Goal: Information Seeking & Learning: Check status

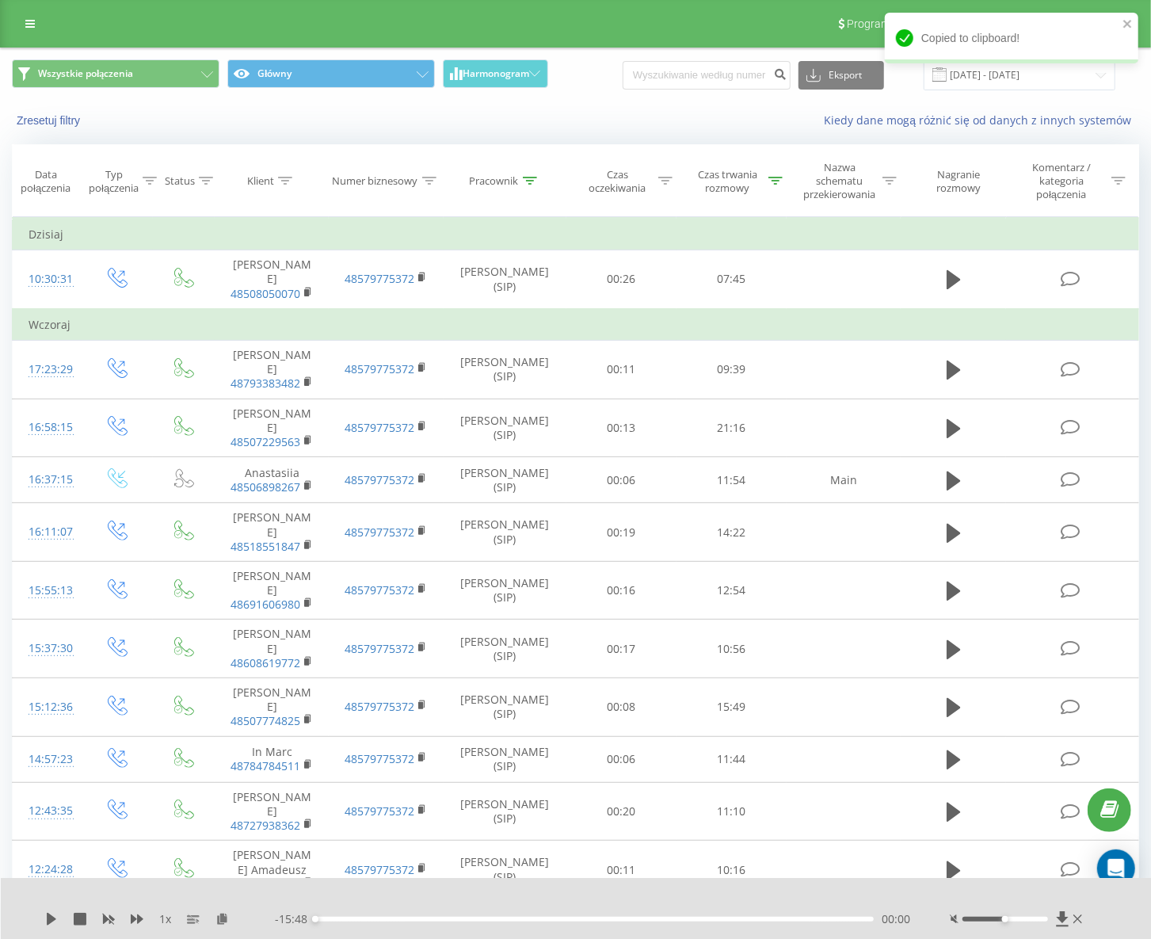
click at [603, 105] on div "Zresetuj filtry Kiedy dane mogą różnić się od danych z innych systemów" at bounding box center [575, 120] width 1149 height 38
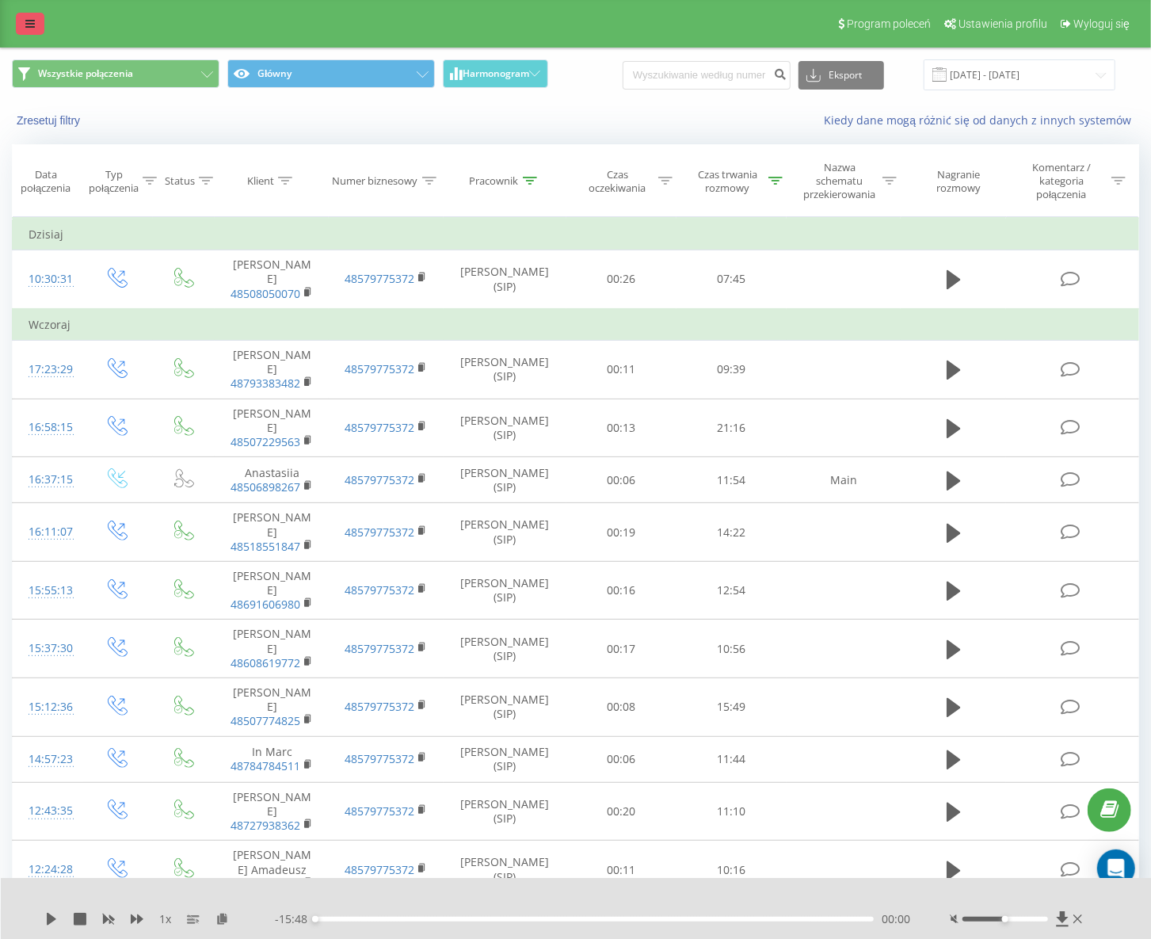
click at [29, 25] on icon at bounding box center [30, 23] width 10 height 11
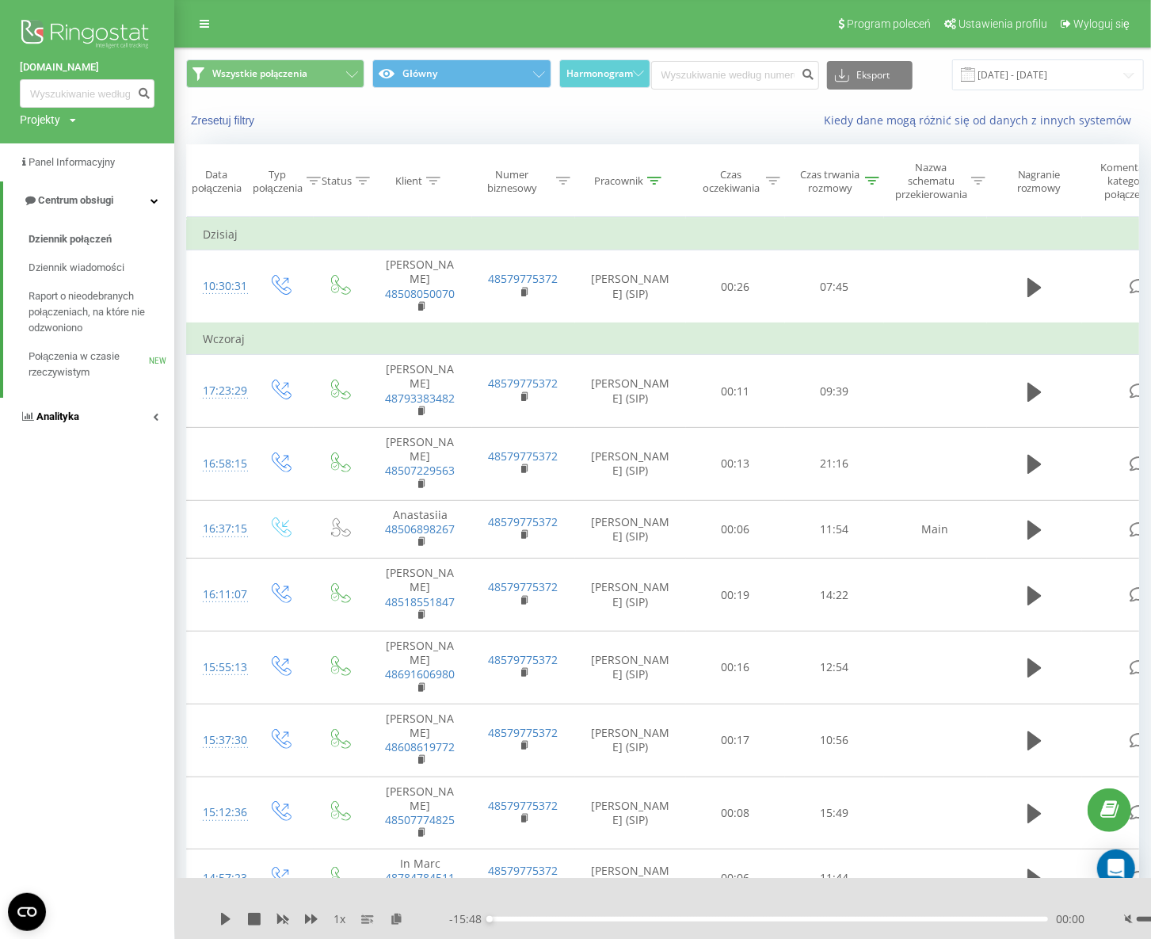
click at [73, 416] on span "Analityka" at bounding box center [57, 416] width 43 height 12
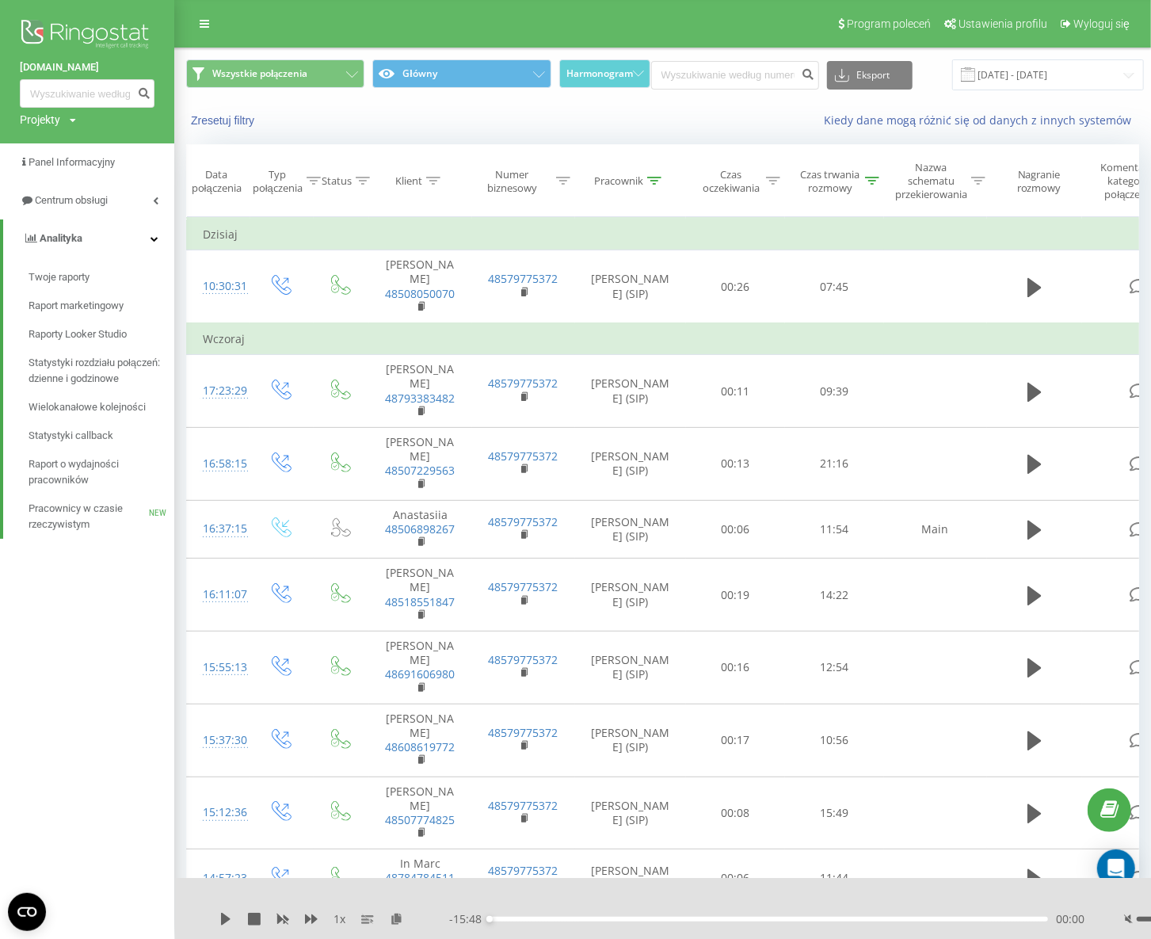
click at [655, 128] on div "Zresetuj filtry Kiedy dane mogą różnić się od danych z innych systemów" at bounding box center [662, 120] width 975 height 38
click at [649, 186] on div at bounding box center [654, 180] width 14 height 13
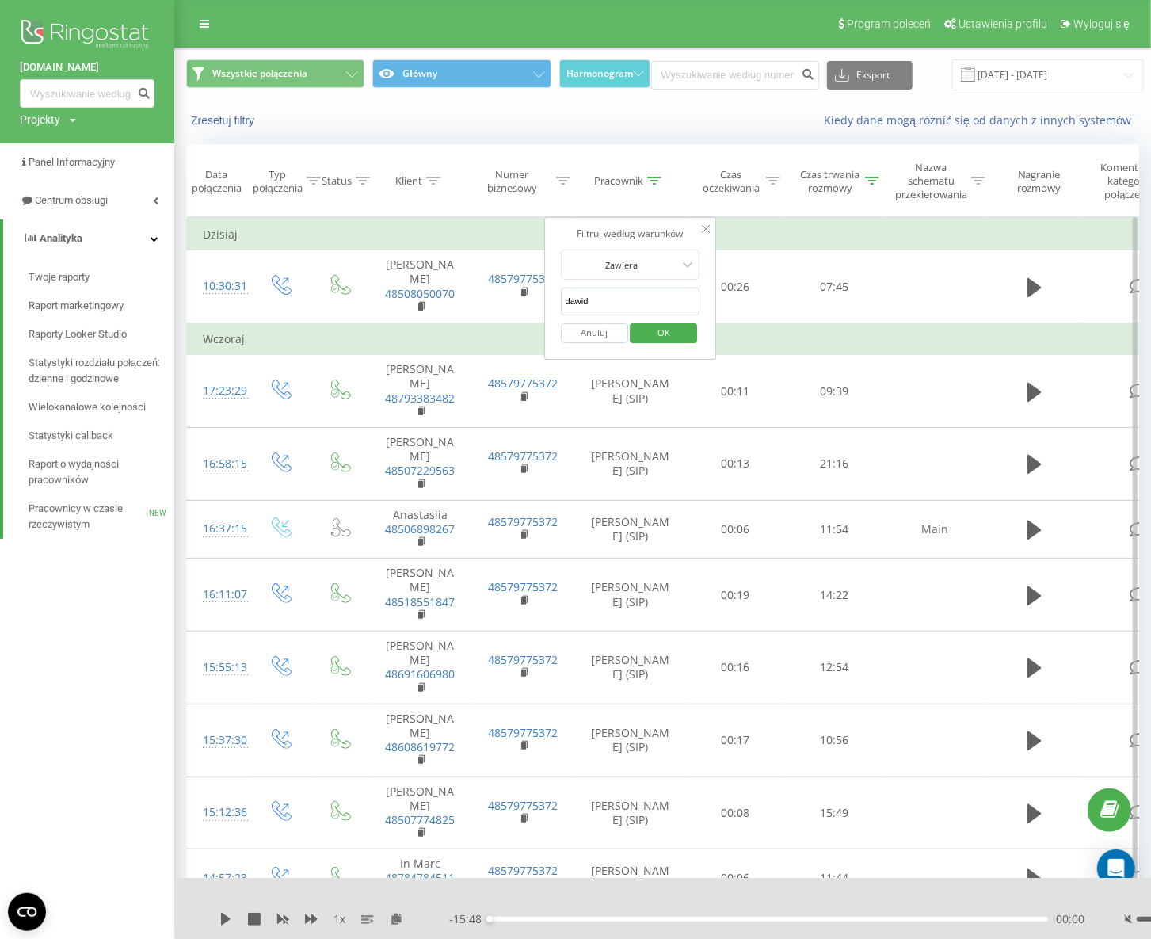
click at [619, 307] on input "dawid" at bounding box center [630, 302] width 139 height 28
type input "Zuzanna"
click at [647, 326] on span "OK" at bounding box center [664, 332] width 44 height 25
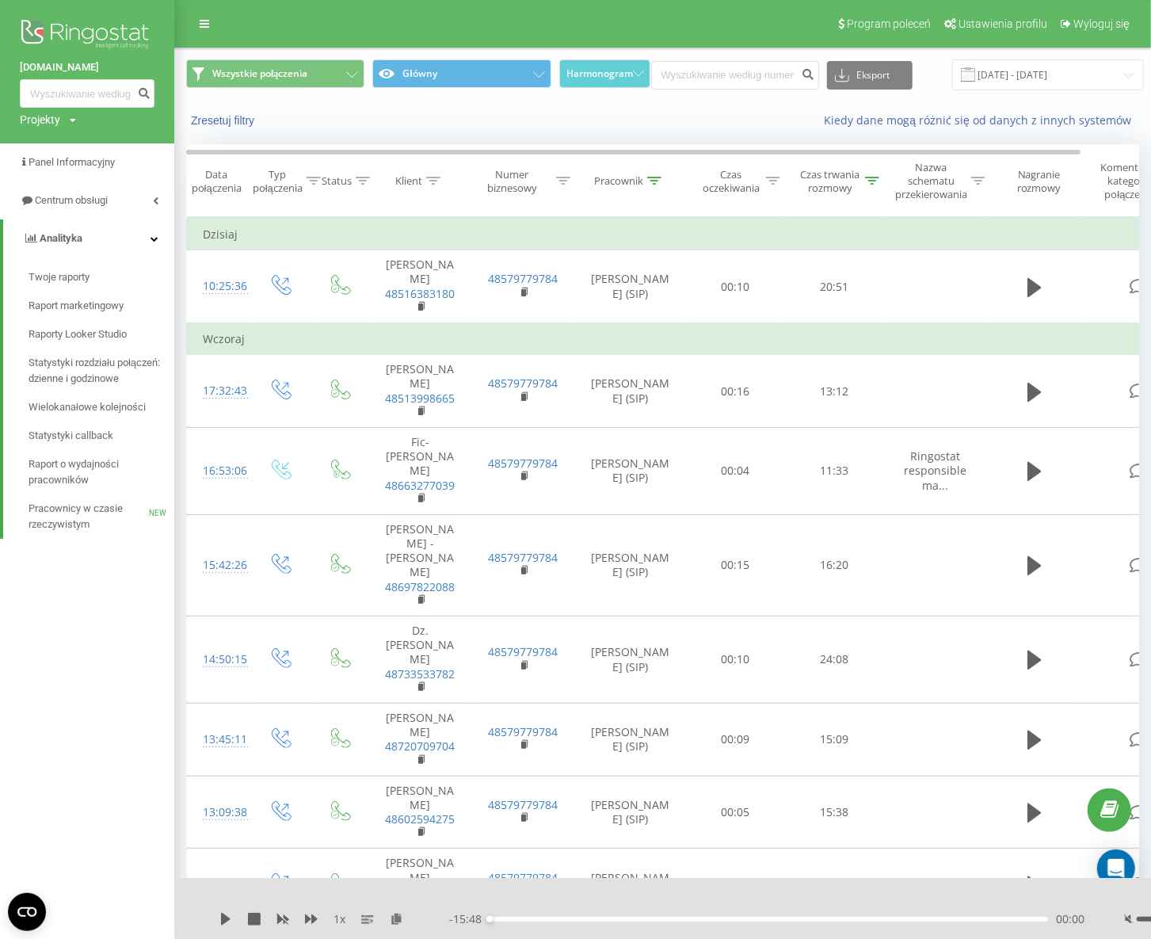
click at [876, 179] on icon at bounding box center [872, 181] width 14 height 8
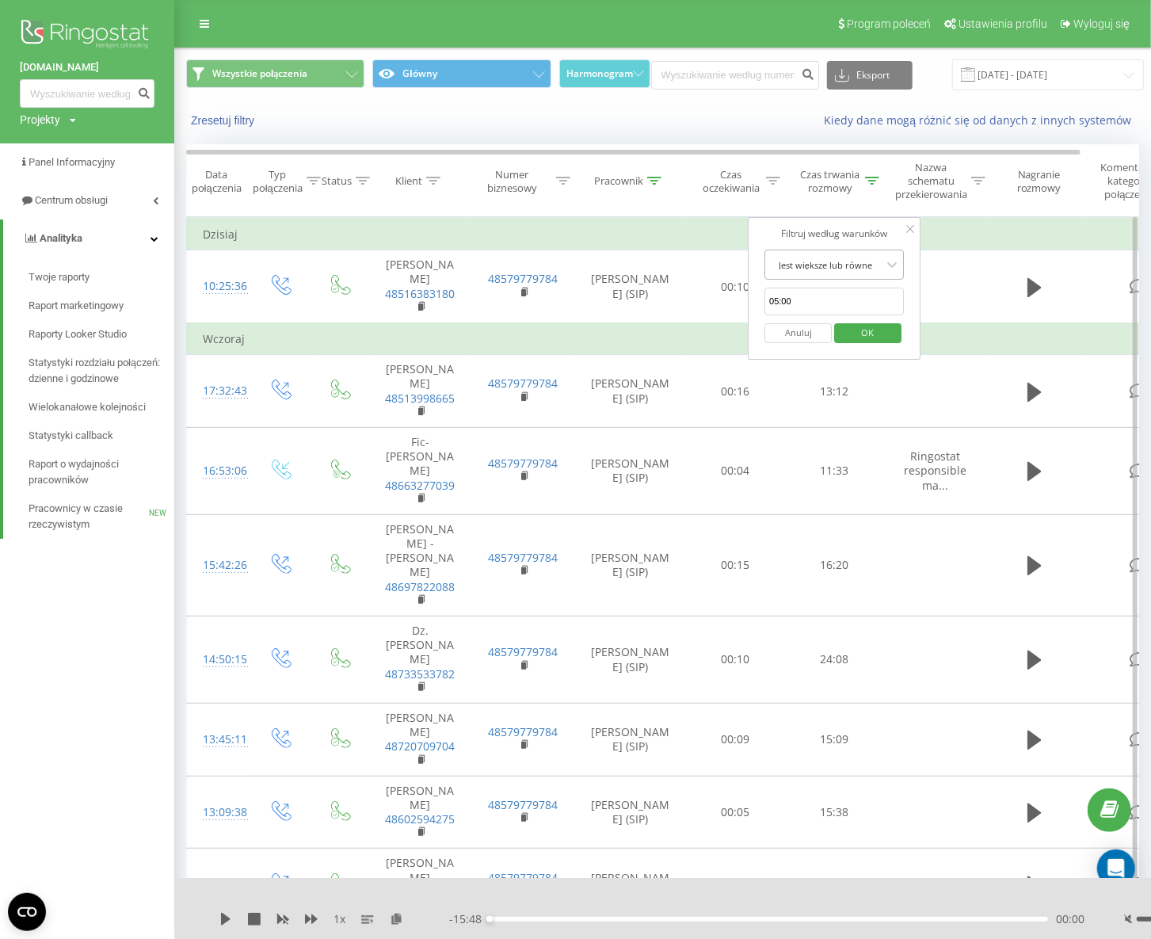
click at [844, 275] on div "Jest większe lub równe" at bounding box center [833, 264] width 139 height 30
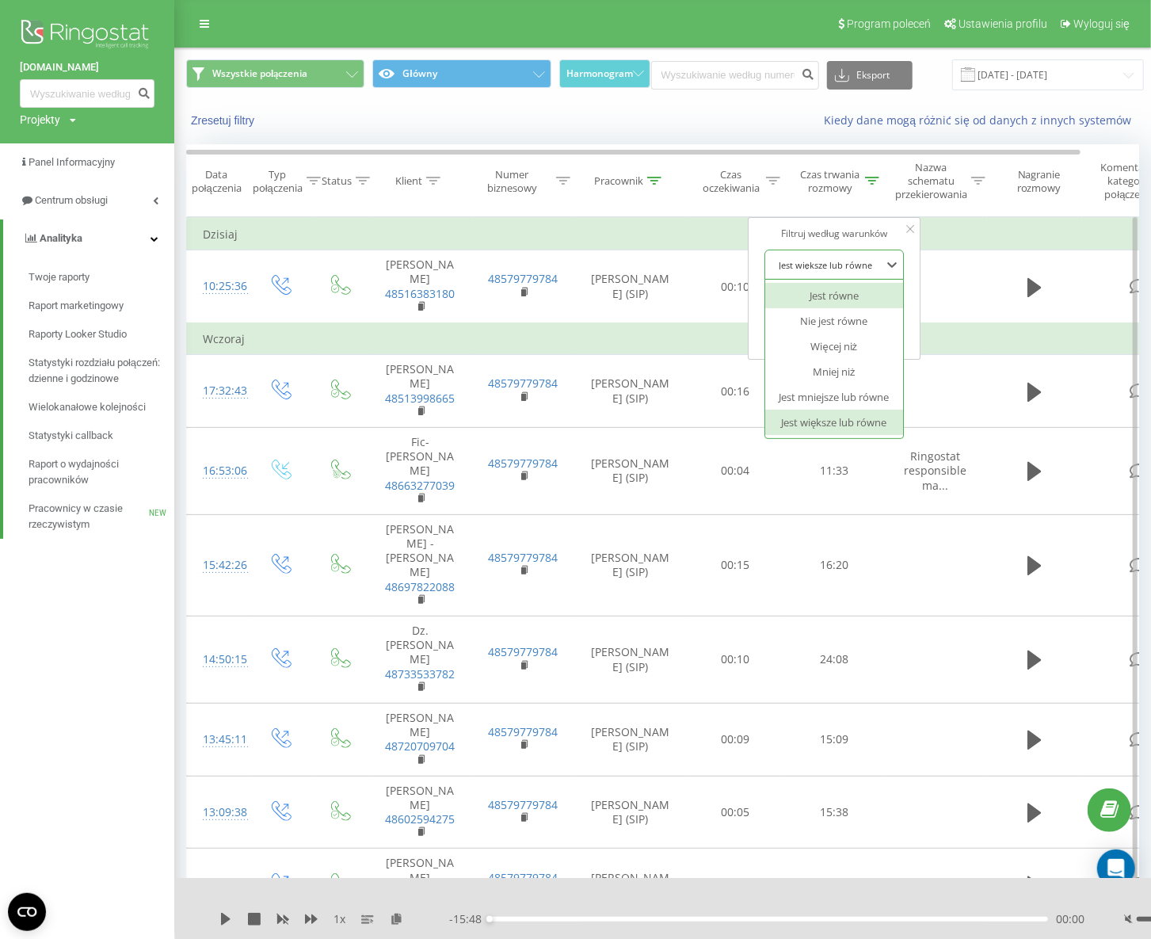
click at [844, 292] on div "Jest równe" at bounding box center [834, 295] width 138 height 25
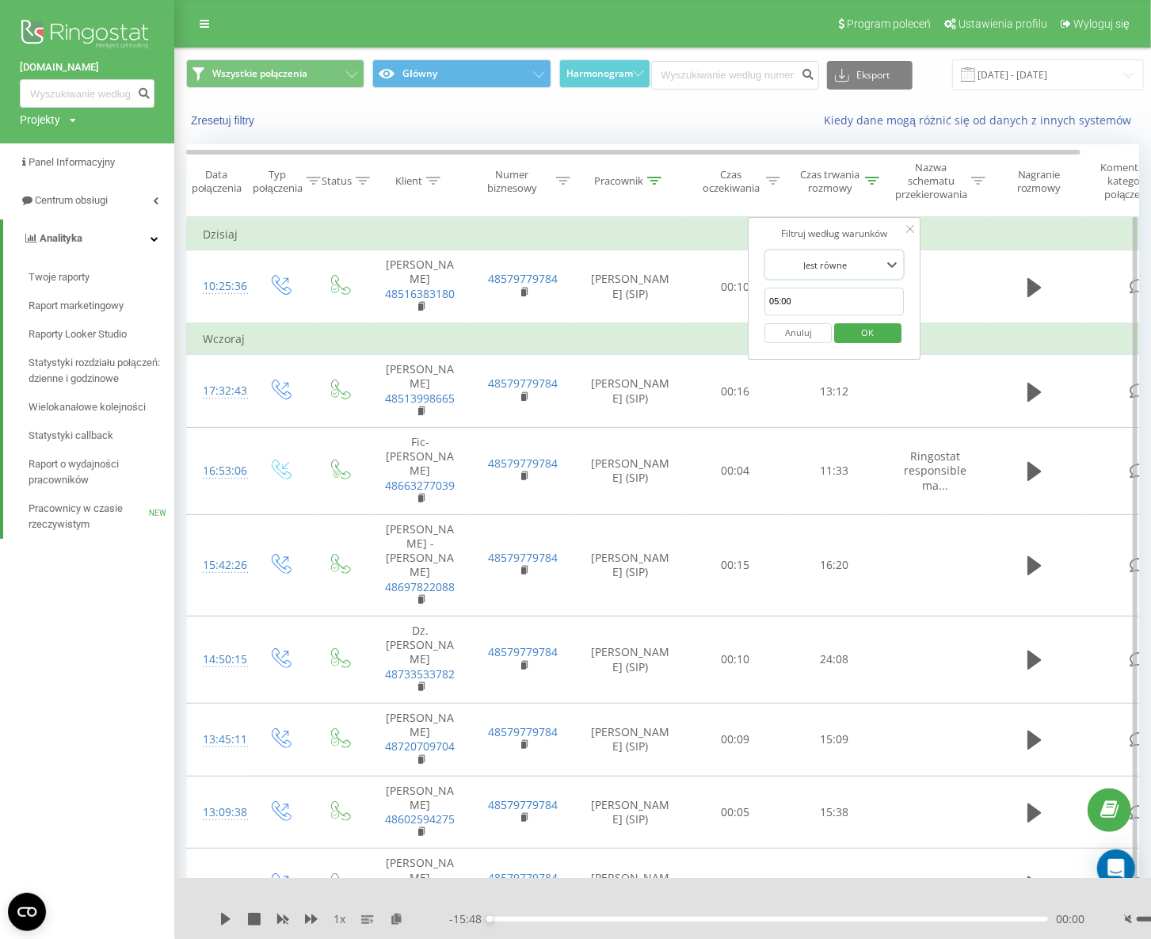
click at [830, 296] on input "05:00" at bounding box center [833, 302] width 139 height 28
click button "OK" at bounding box center [867, 333] width 67 height 20
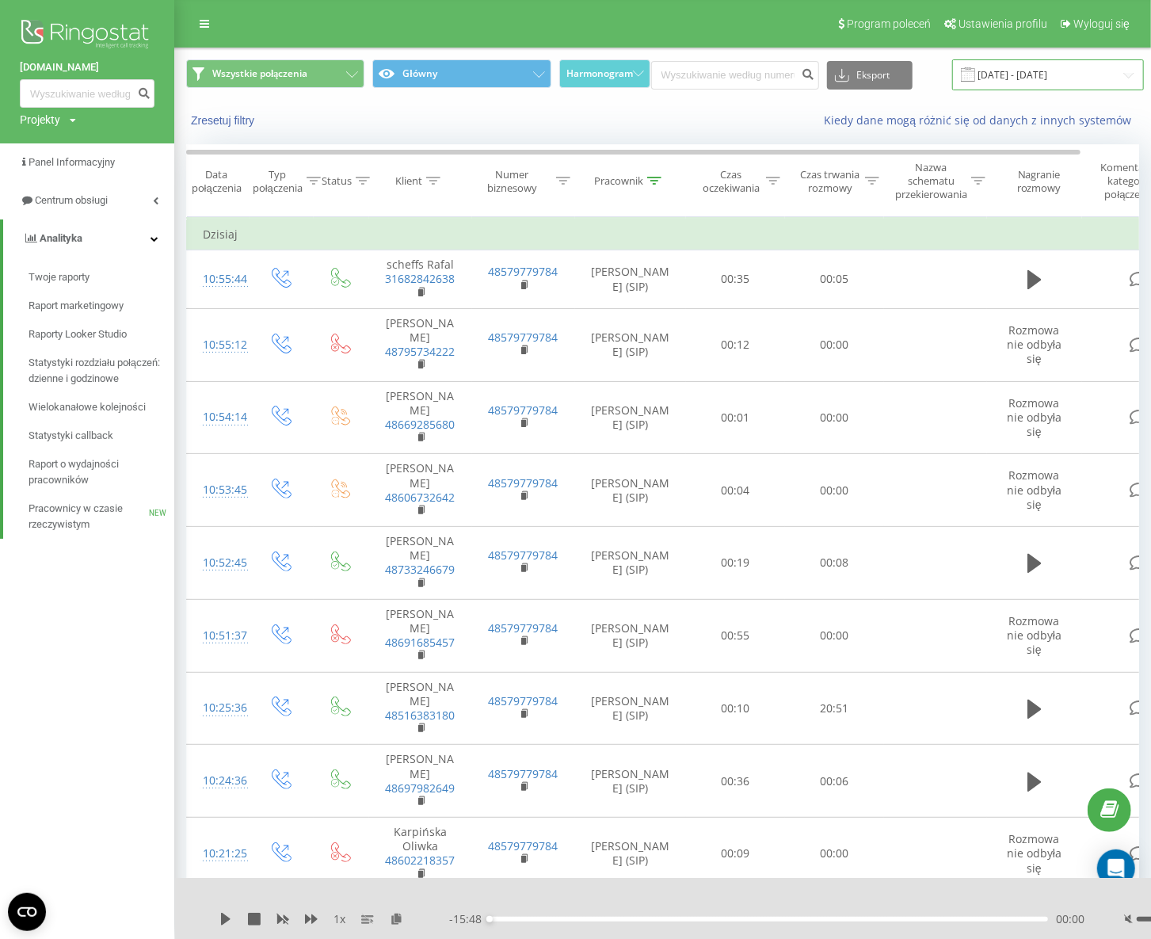
click at [996, 82] on input "14.08.2025 - 19.08.2025" at bounding box center [1048, 74] width 192 height 31
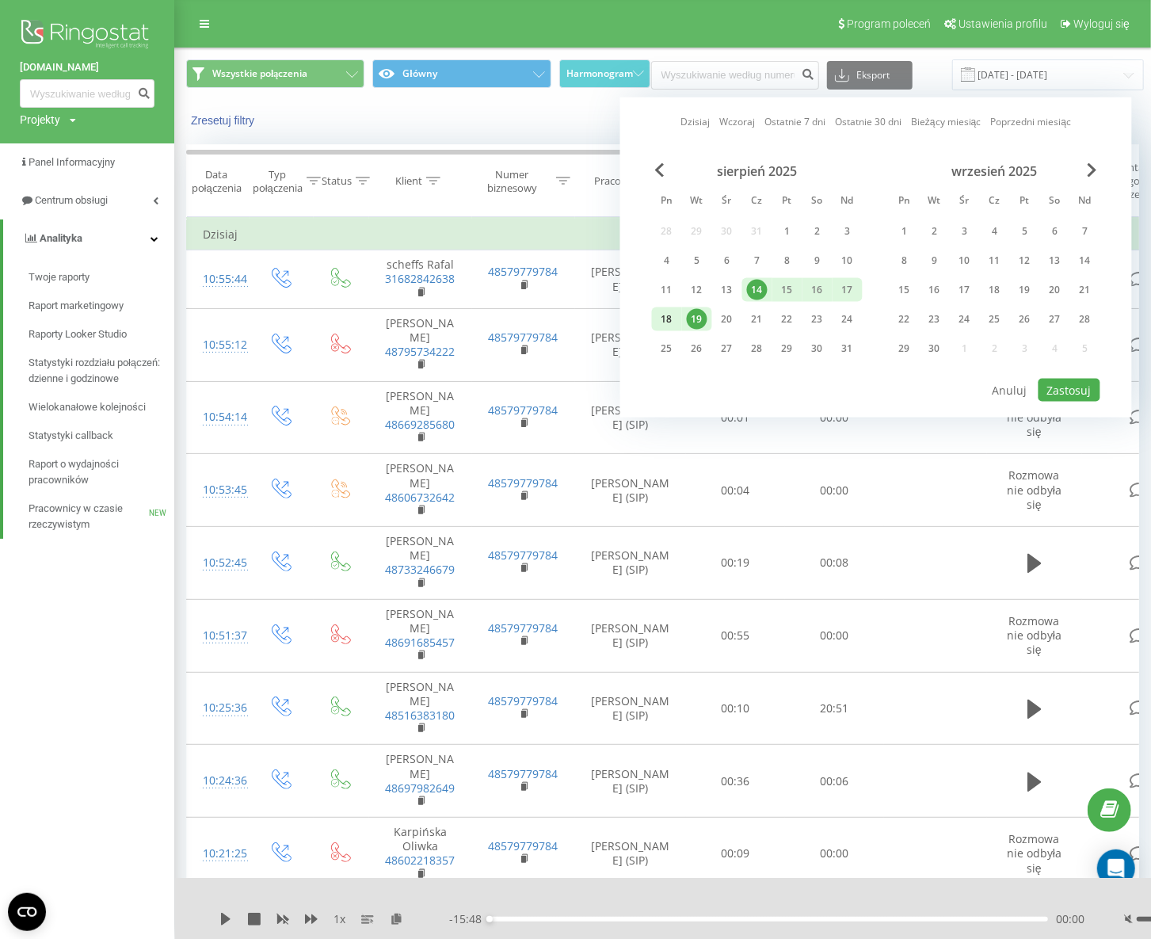
click at [673, 319] on div "18" at bounding box center [667, 319] width 21 height 21
click at [1061, 379] on button "Zastosuj" at bounding box center [1069, 390] width 62 height 23
type input "18.08.2025 - 18.08.2025"
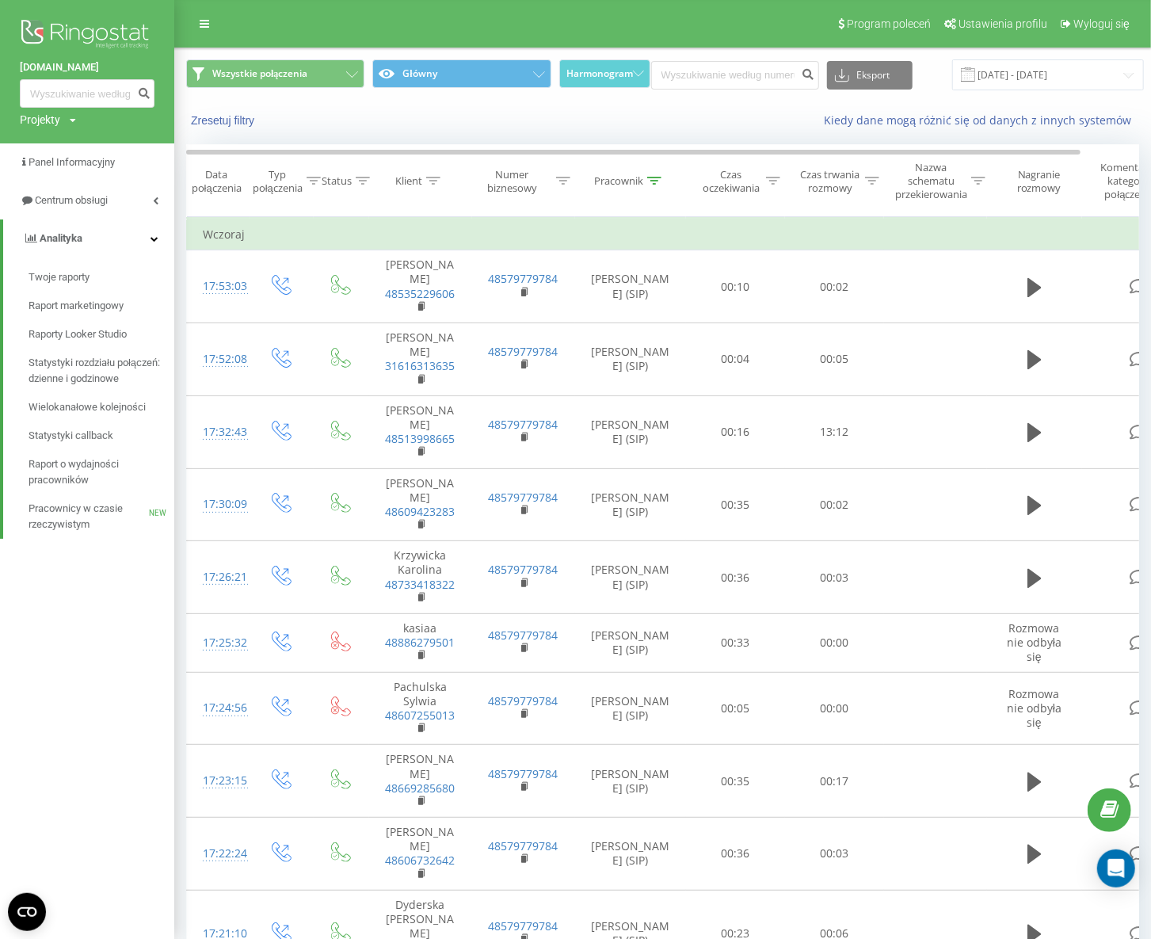
click at [850, 184] on div "Czas trwania rozmowy" at bounding box center [829, 181] width 63 height 27
click at [842, 264] on div at bounding box center [825, 264] width 112 height 15
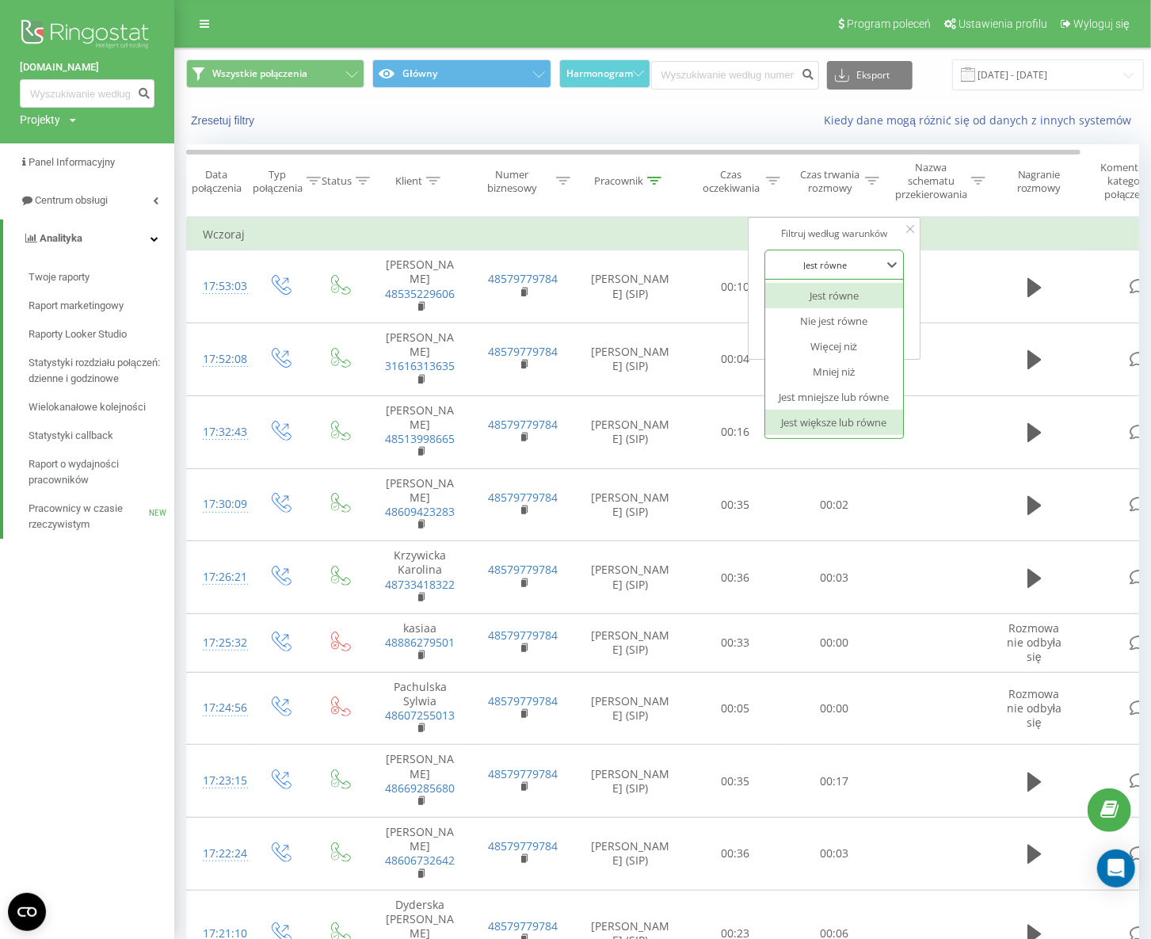
click at [839, 421] on div "Jest większe lub równe" at bounding box center [834, 421] width 138 height 25
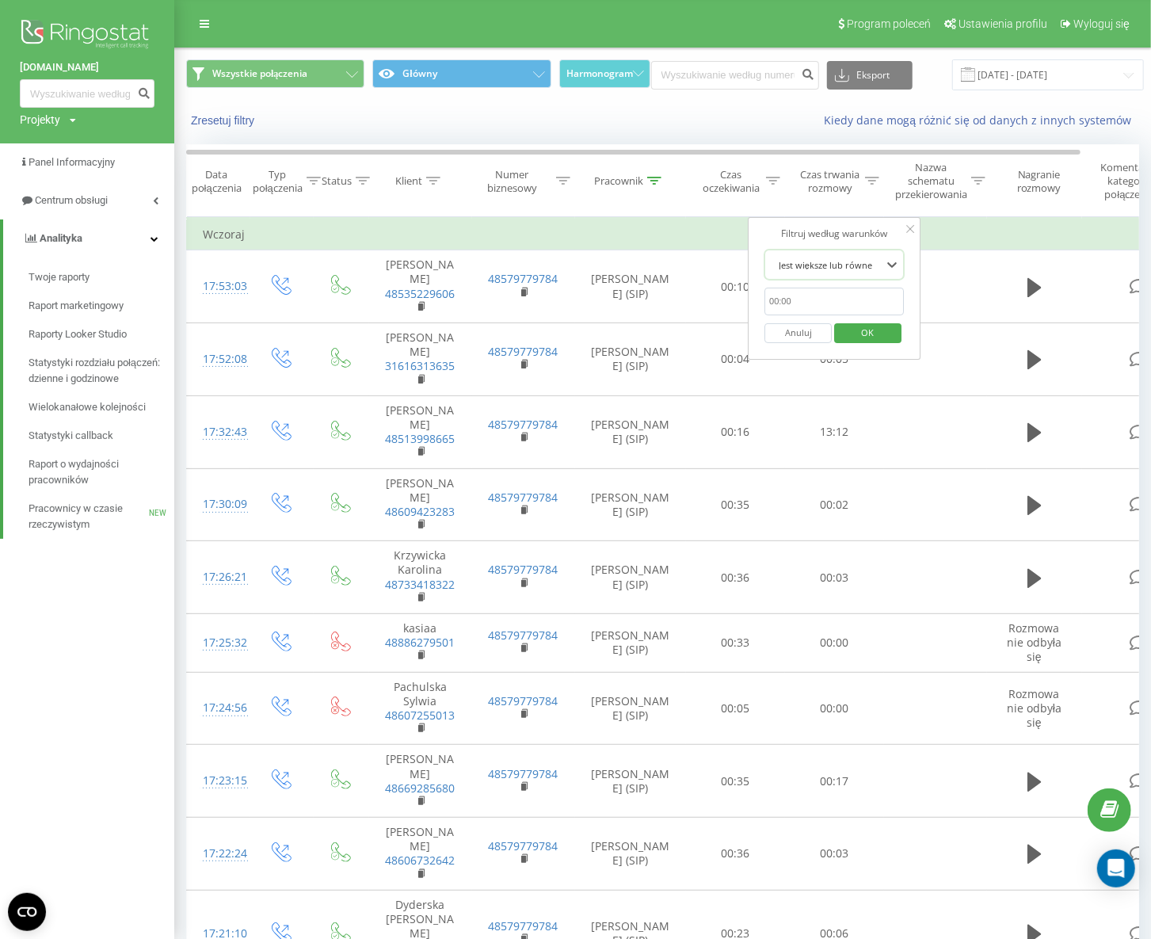
click at [829, 305] on input "text" at bounding box center [833, 302] width 139 height 28
type input "00:20"
click at [867, 327] on span "OK" at bounding box center [868, 332] width 44 height 25
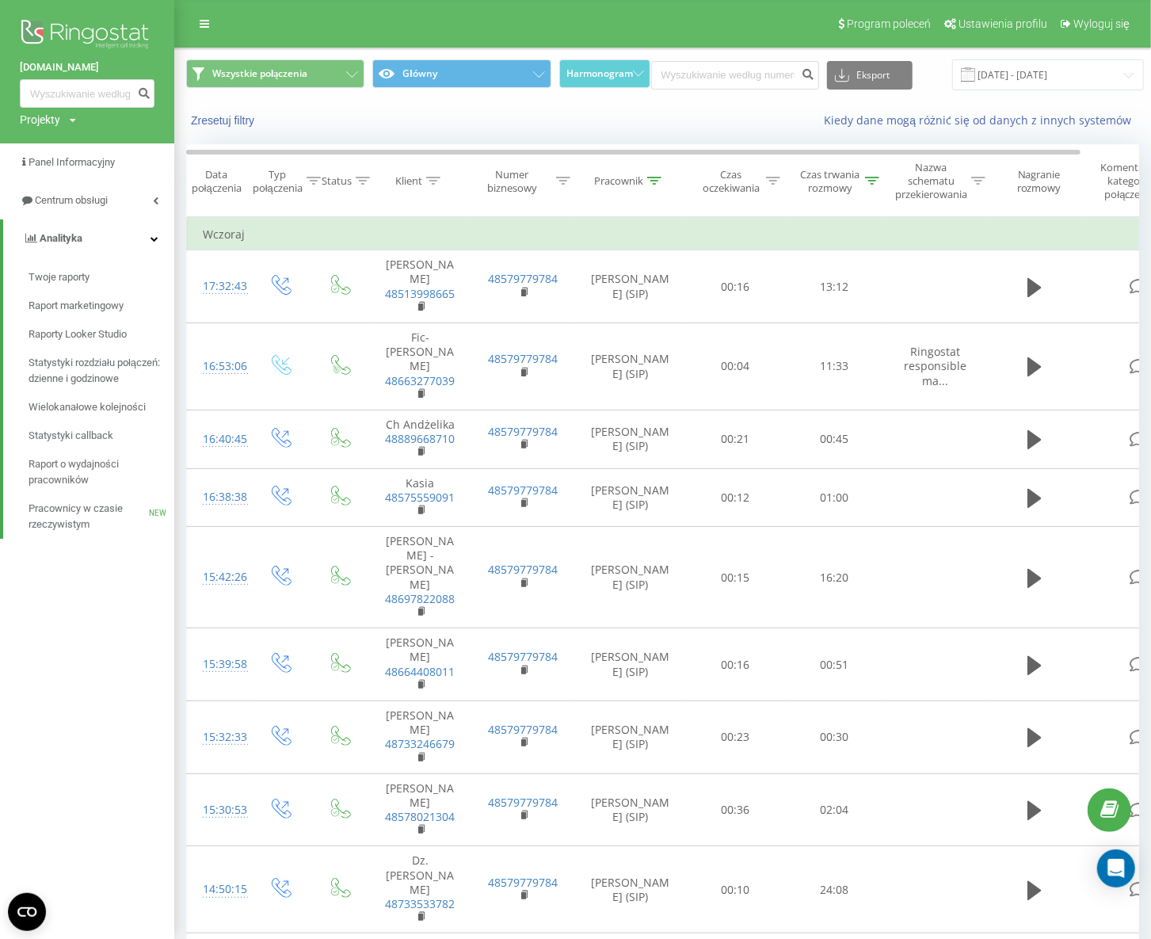
click at [737, 120] on div "Kiedy dane mogą różnić się od danych z innych systemów" at bounding box center [845, 120] width 609 height 16
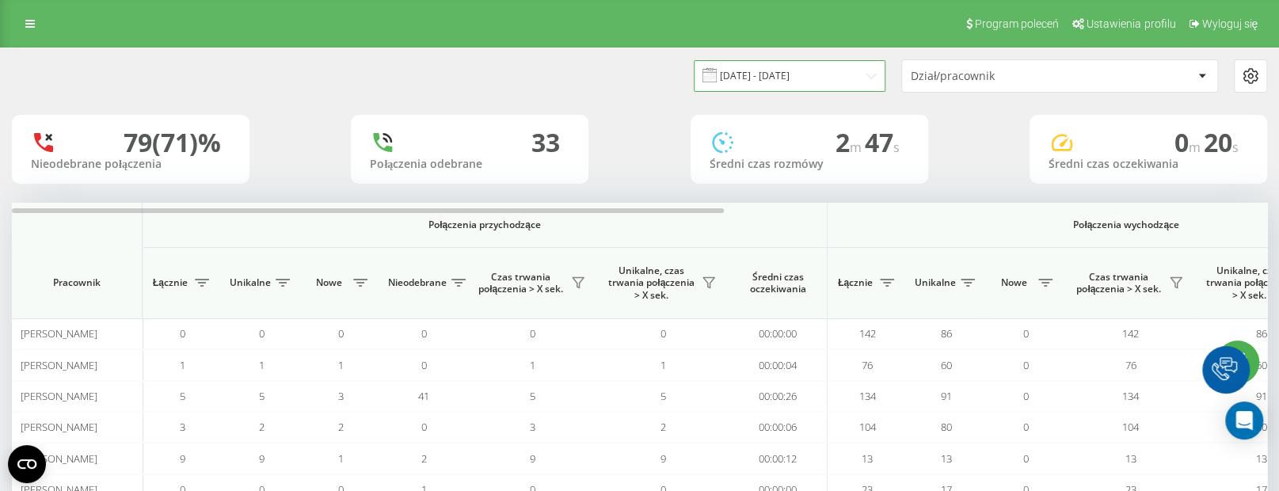
click at [792, 78] on input "18.08.2025 - 18.08.2025" at bounding box center [790, 75] width 192 height 31
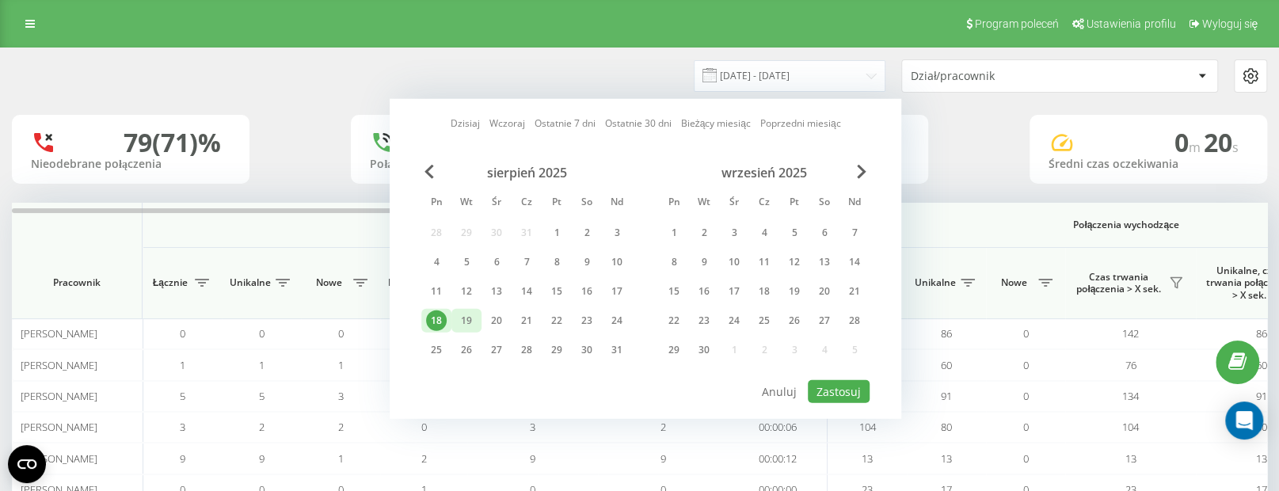
click at [453, 317] on div "19" at bounding box center [466, 321] width 30 height 24
click at [828, 389] on button "Zastosuj" at bounding box center [839, 391] width 62 height 23
type input "19.08.2025 - 19.08.2025"
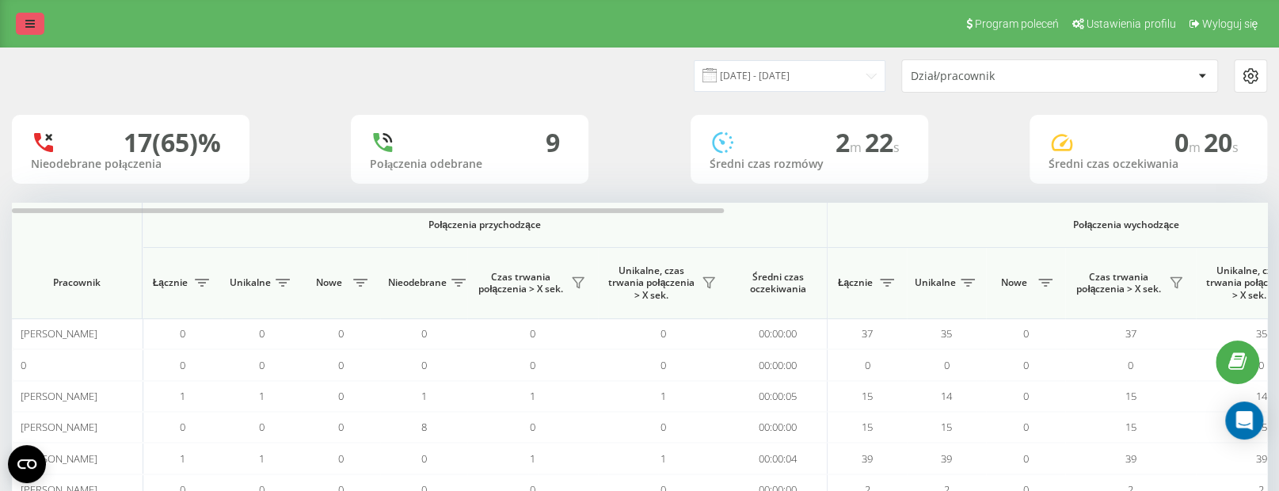
click at [32, 22] on icon at bounding box center [30, 23] width 10 height 11
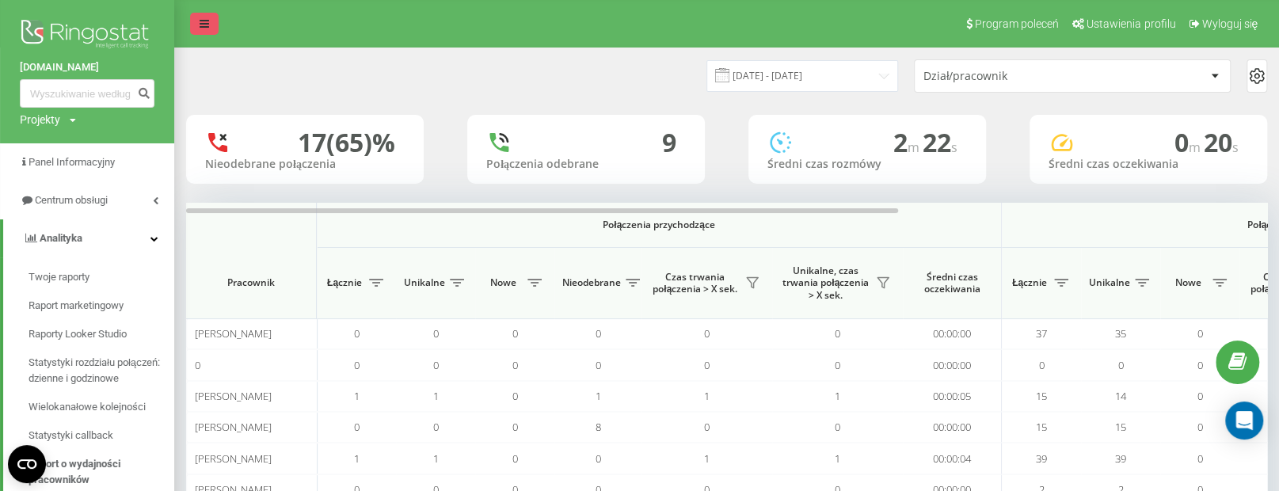
click at [32, 22] on img at bounding box center [87, 36] width 135 height 40
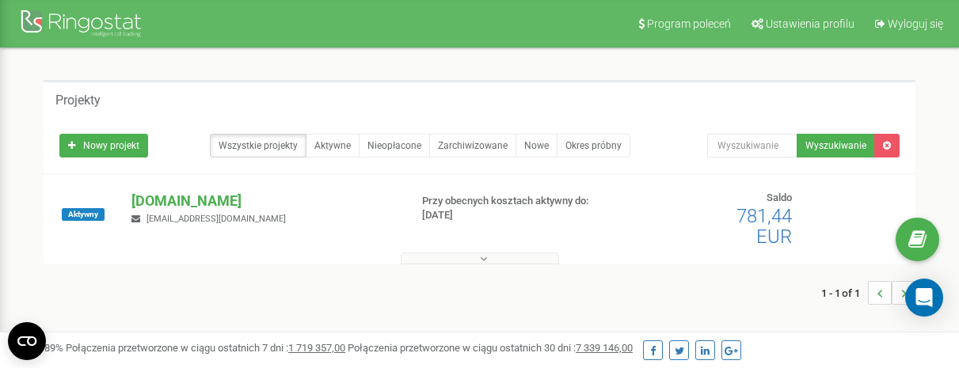
click at [444, 42] on nav "Program poleceń Ustawienia profilu Wyloguj się" at bounding box center [479, 24] width 959 height 48
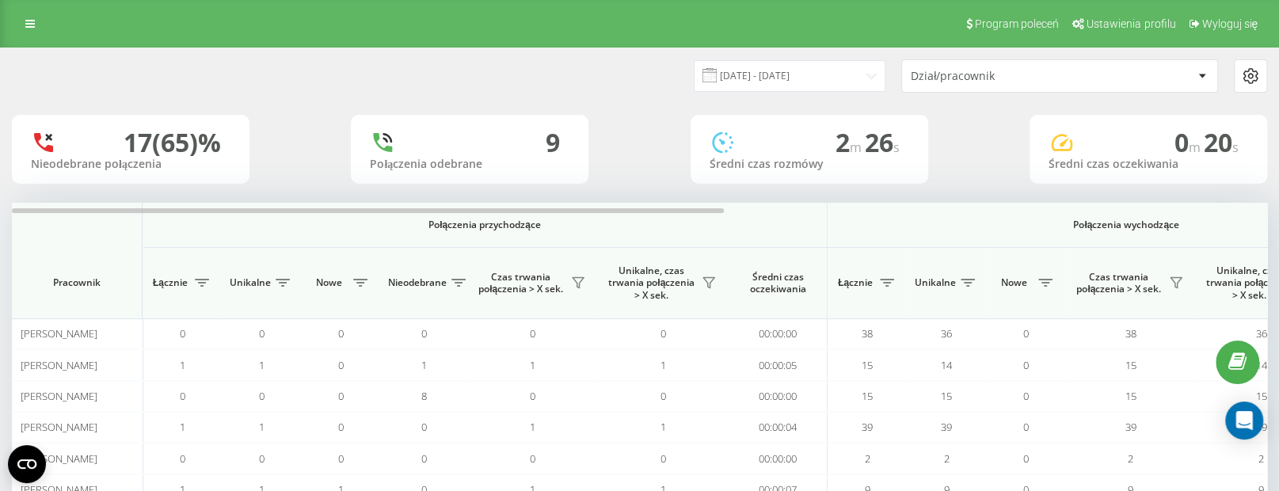
click at [162, 140] on div "17 (65)%" at bounding box center [172, 143] width 97 height 30
click at [13, 17] on div "Program poleceń Ustawienia profilu Wyloguj się" at bounding box center [639, 24] width 1279 height 48
click at [17, 20] on link at bounding box center [30, 24] width 29 height 22
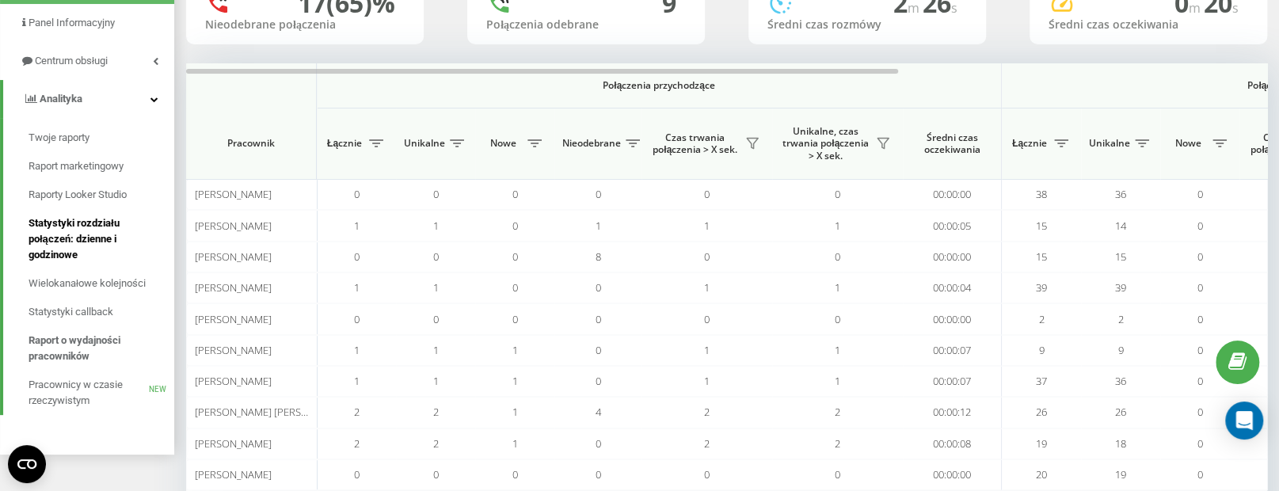
scroll to position [141, 0]
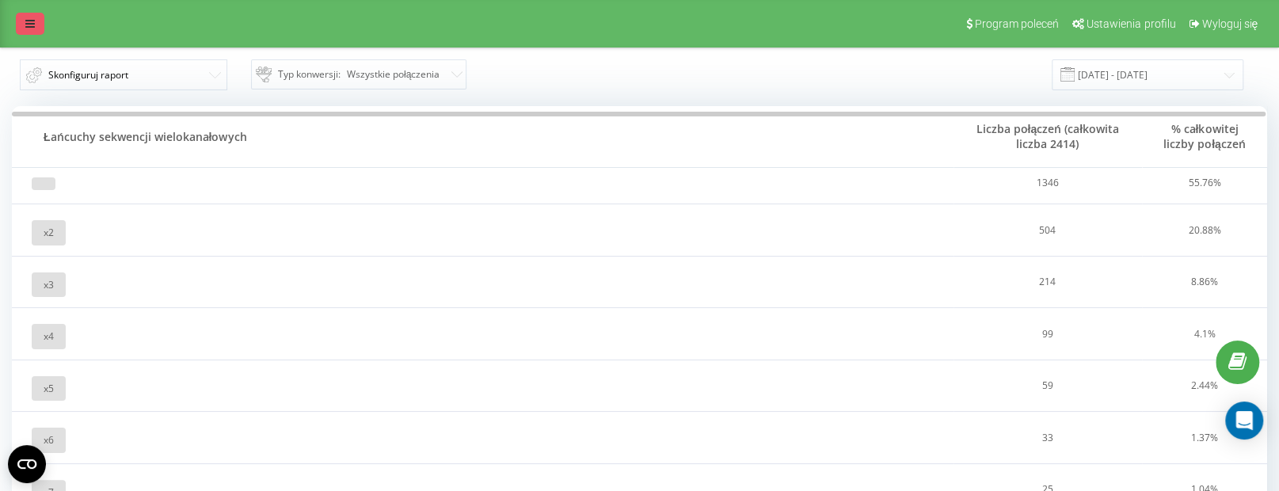
click at [25, 21] on icon at bounding box center [30, 23] width 10 height 11
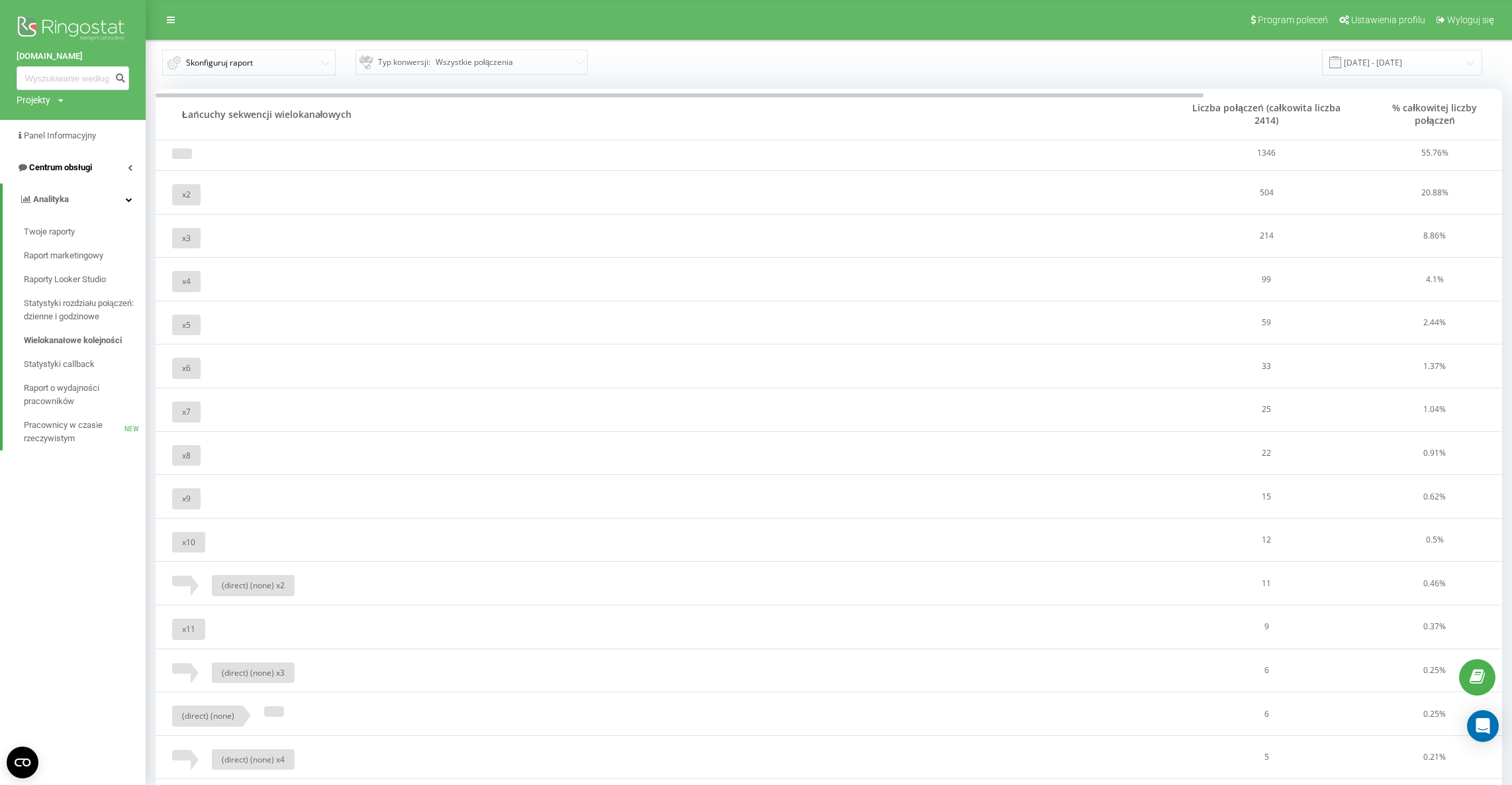
click at [88, 164] on span "Centrum obsługi" at bounding box center [60, 167] width 63 height 10
click at [74, 249] on span "Raport o nieodebranych połączeniach, na które nie odzwoniono" at bounding box center [82, 261] width 115 height 40
